Goal: Check status

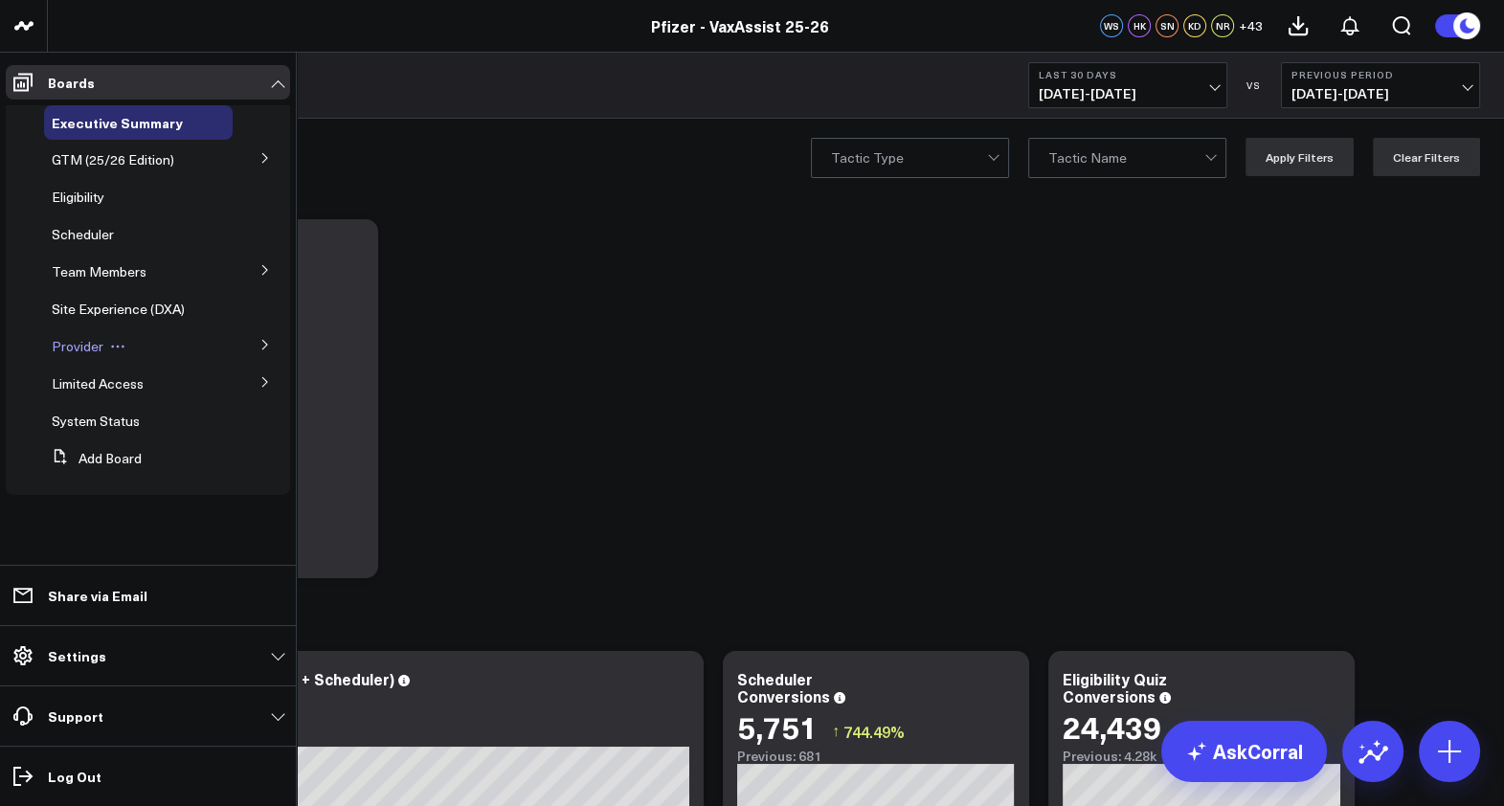
click at [84, 349] on span "Provider" at bounding box center [78, 346] width 52 height 18
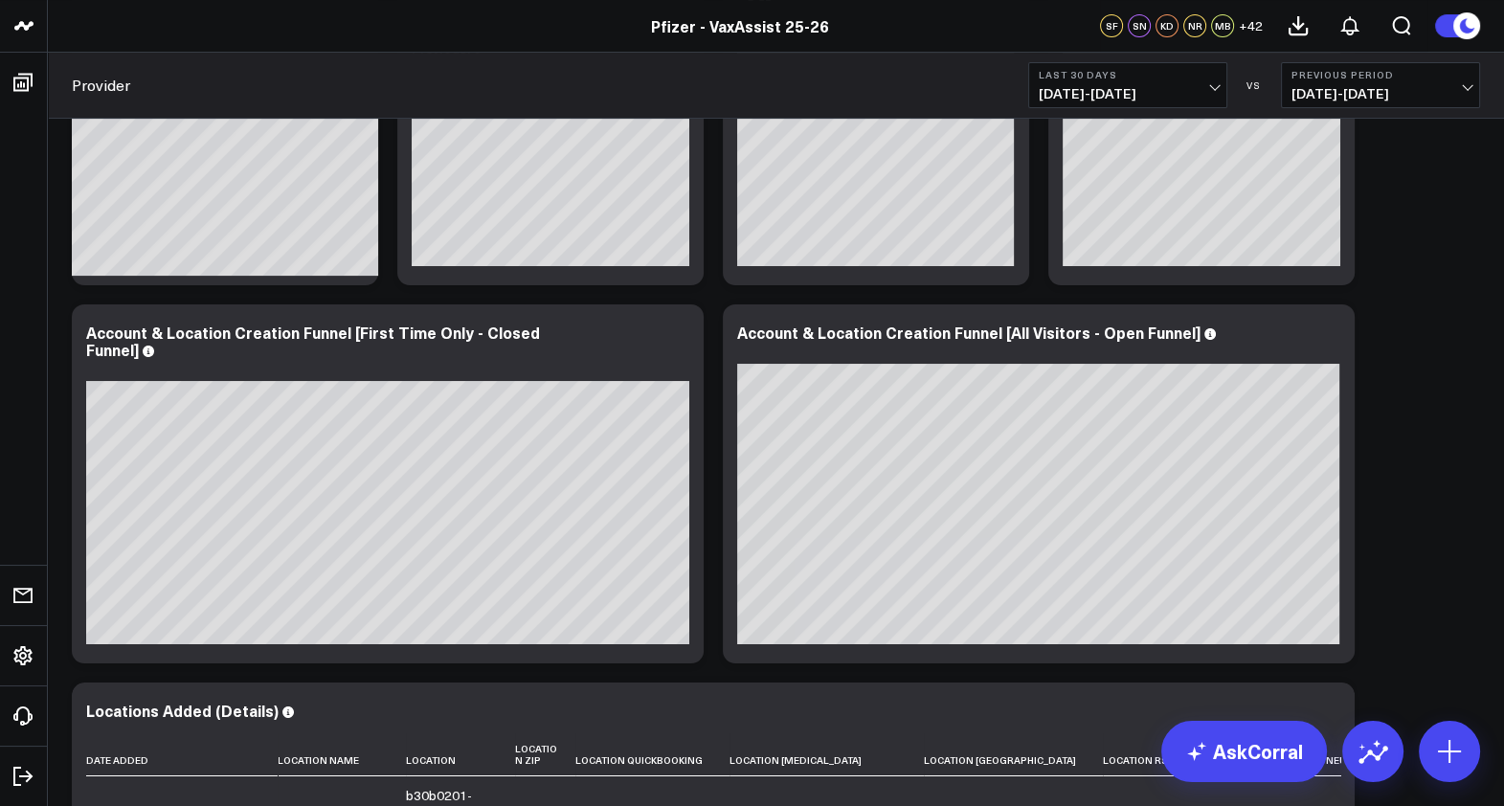
scroll to position [16, 0]
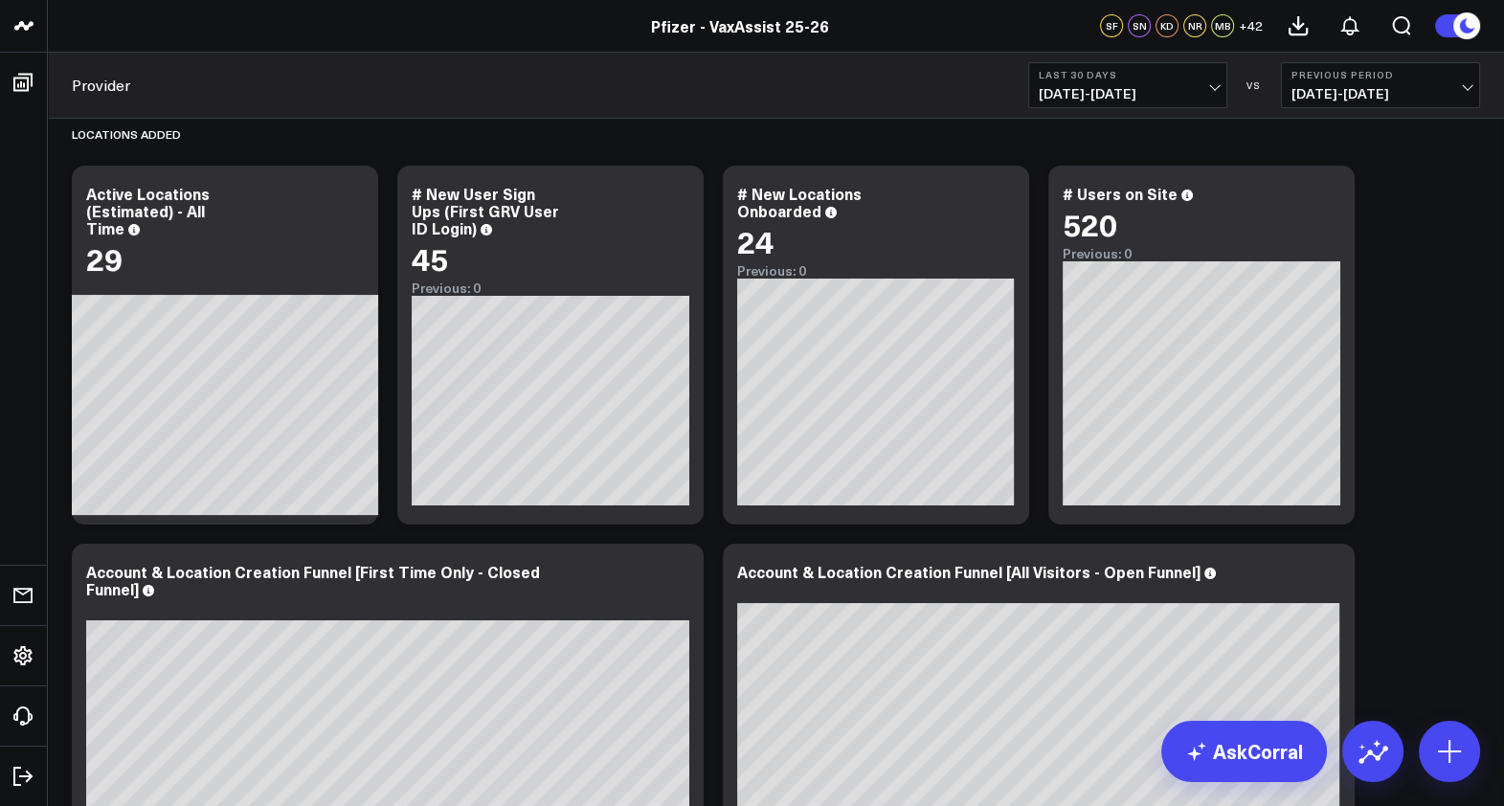
click at [1393, 86] on span "[DATE] - [DATE]" at bounding box center [1380, 93] width 178 height 15
click at [1340, 234] on link "No Comparison" at bounding box center [1379, 238] width 197 height 36
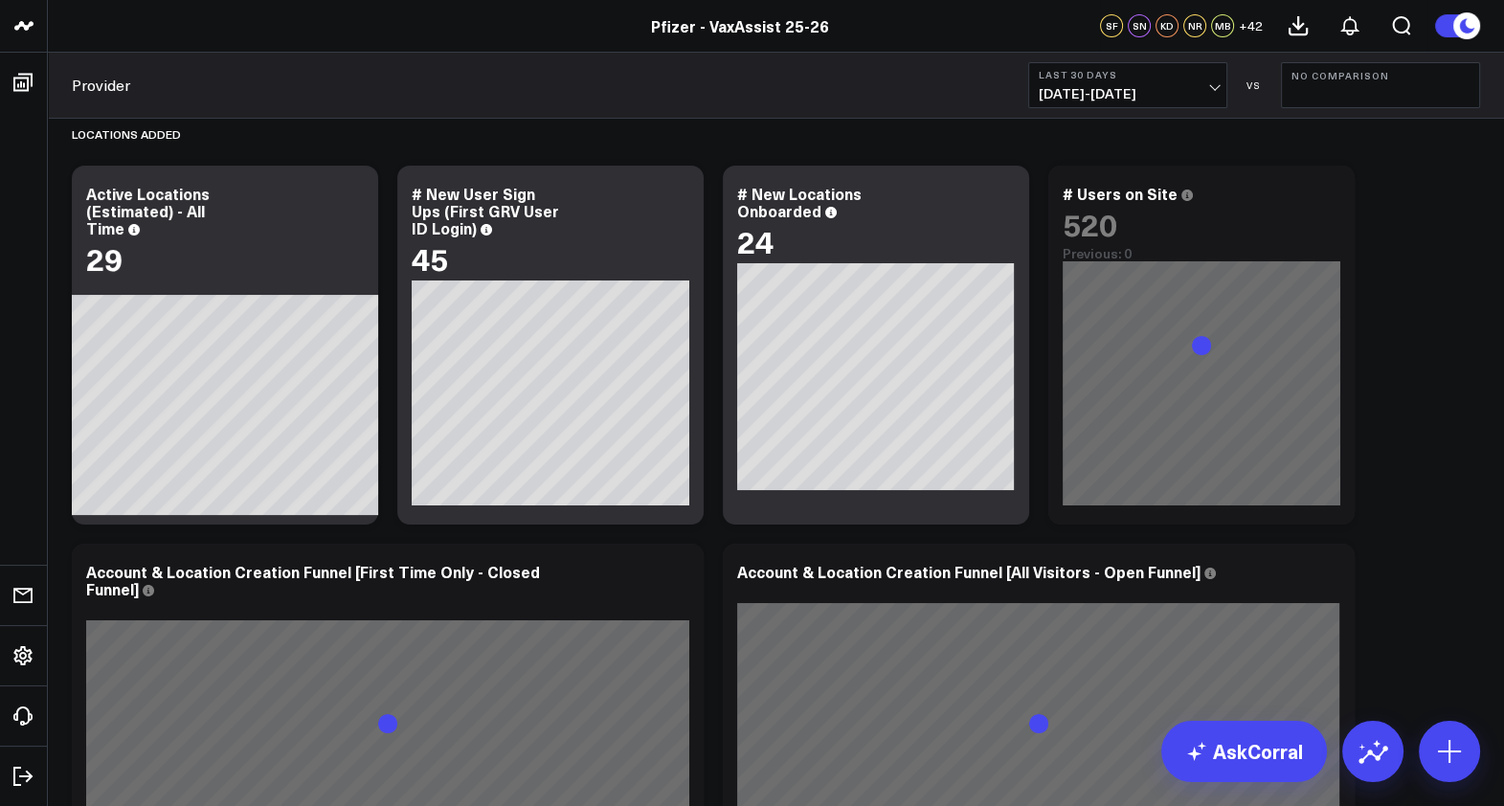
click at [1182, 86] on span "[DATE] - [DATE]" at bounding box center [1127, 93] width 178 height 15
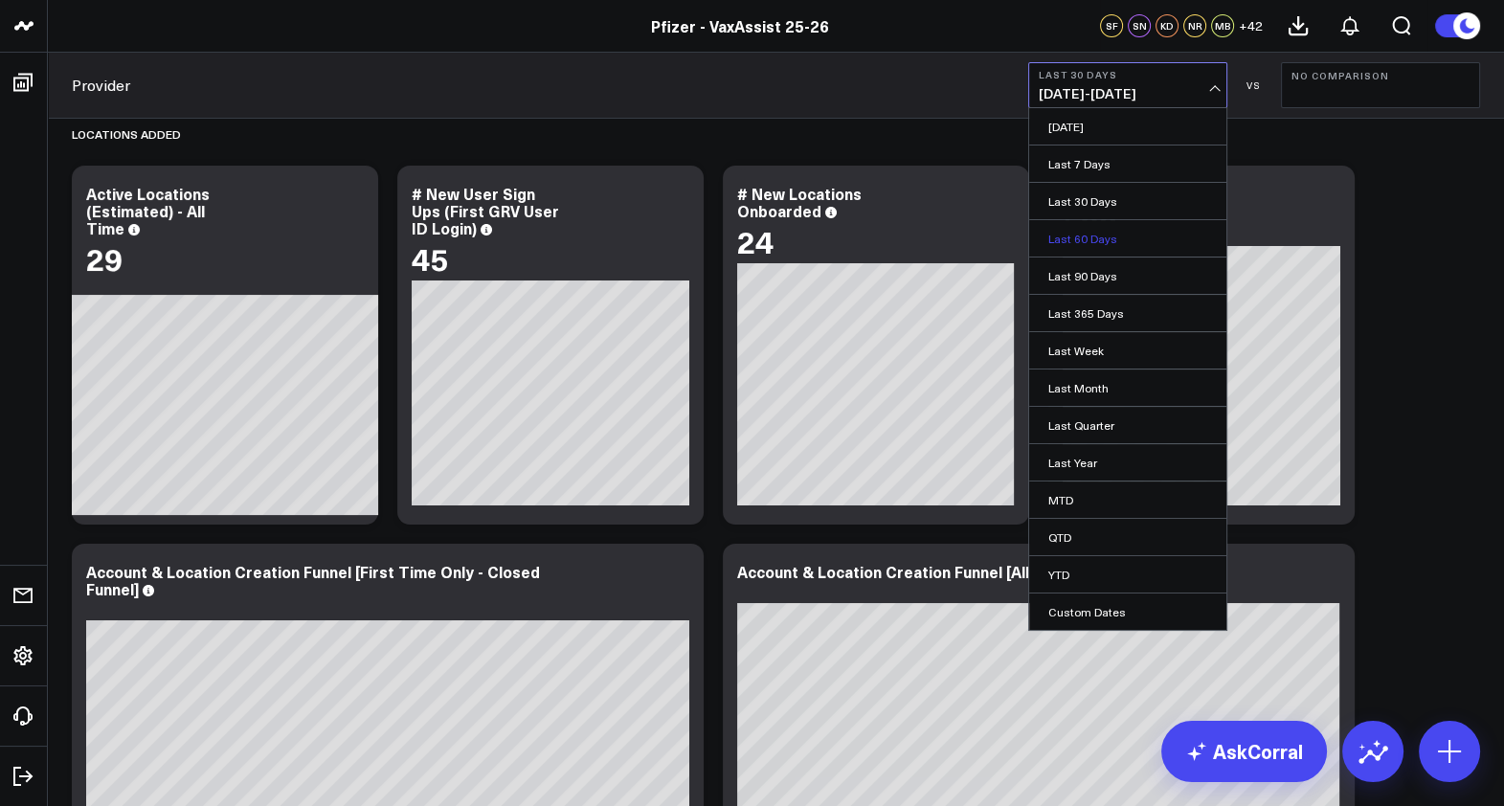
click at [1108, 243] on link "Last 60 Days" at bounding box center [1127, 238] width 197 height 36
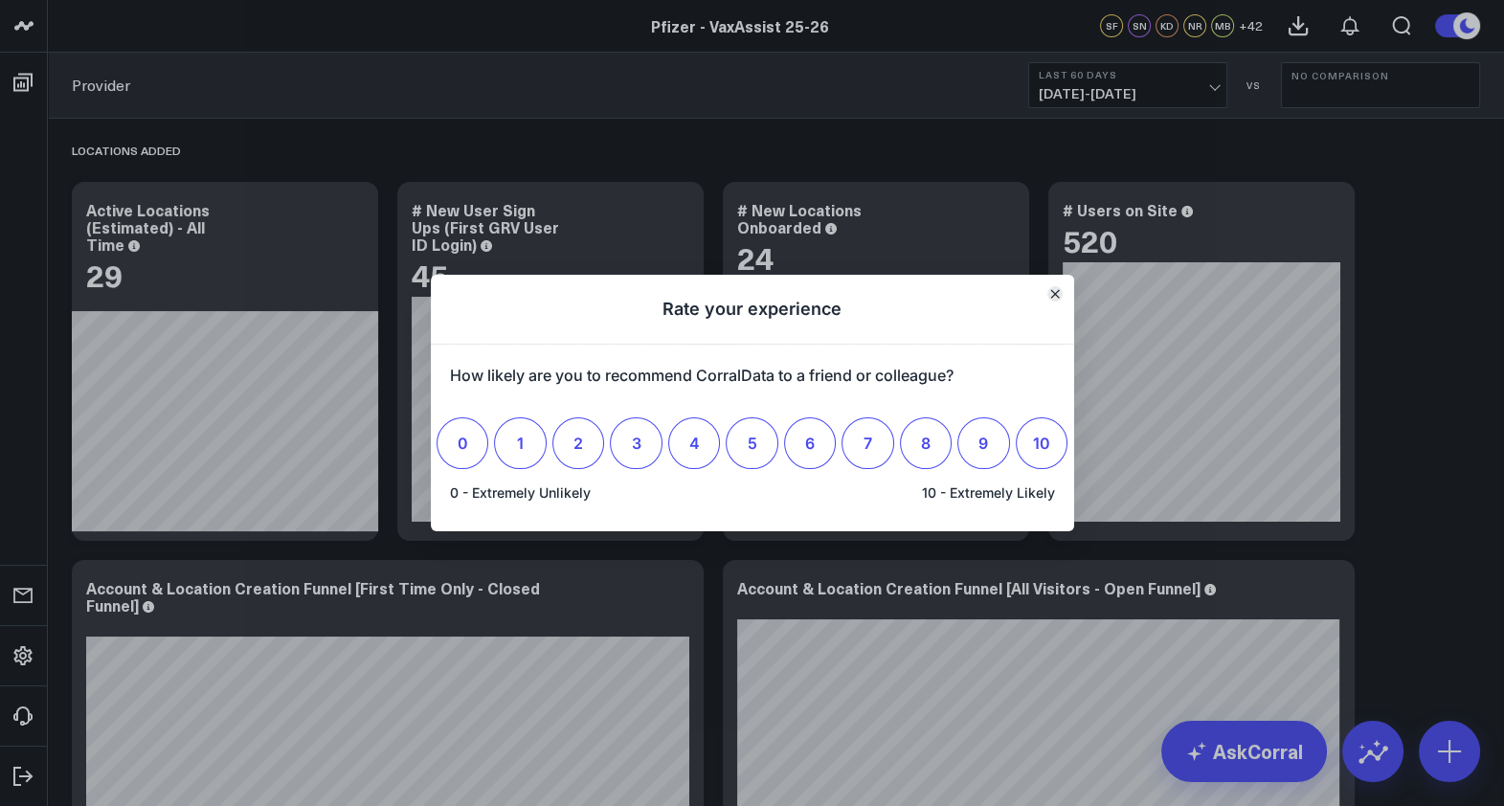
click at [1058, 287] on button "Close" at bounding box center [1054, 293] width 15 height 15
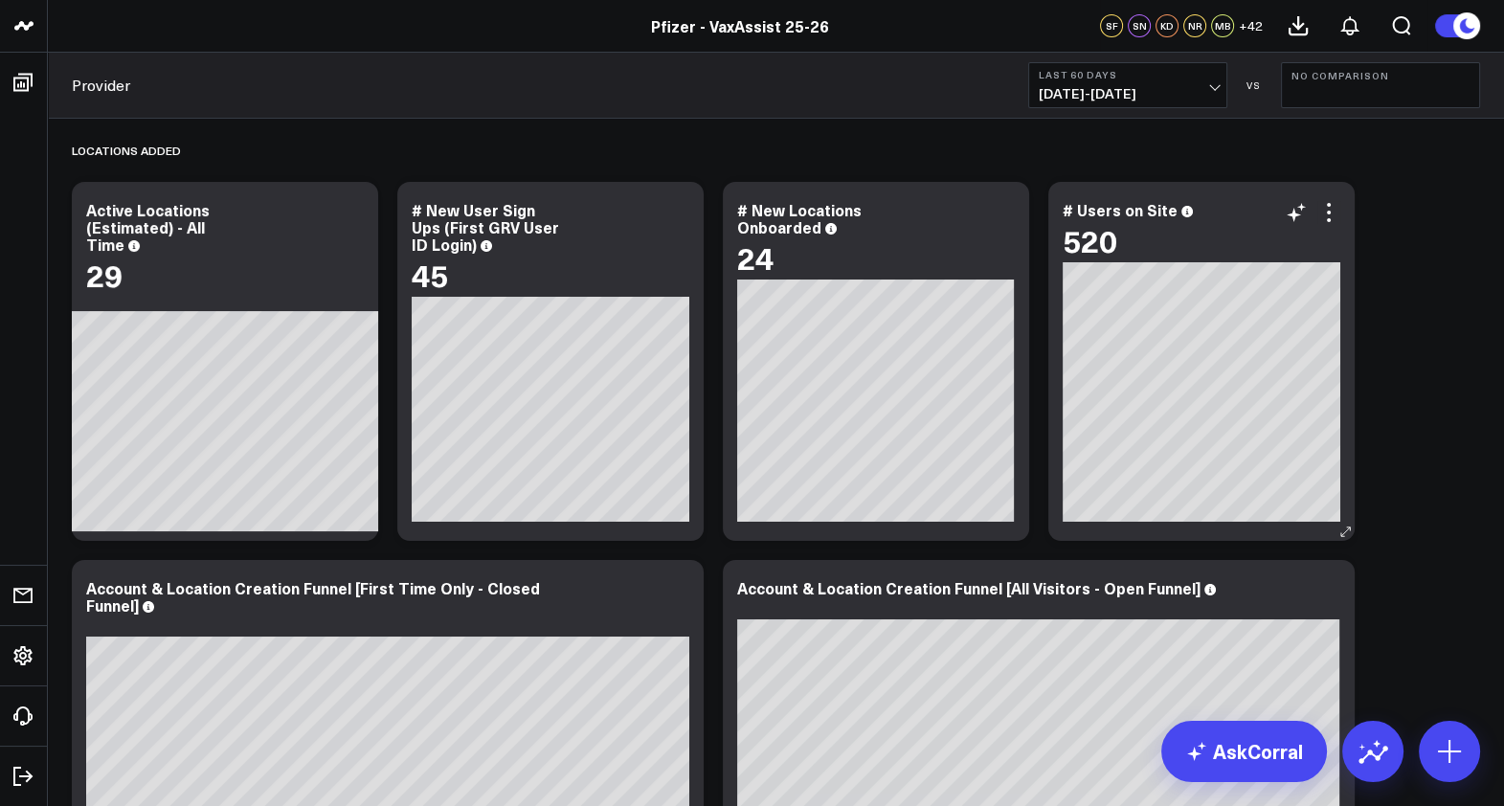
scroll to position [238, 0]
